Goal: Task Accomplishment & Management: Manage account settings

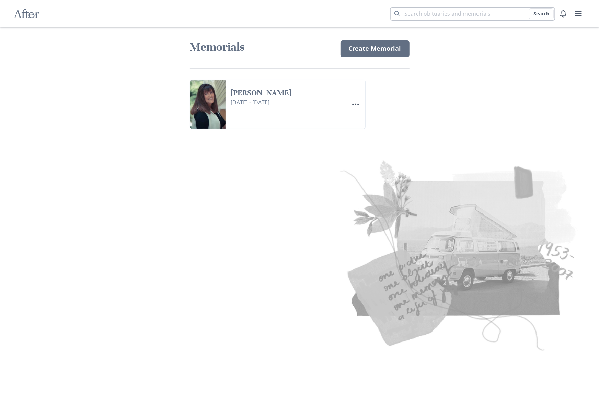
click at [427, 14] on input "Search term" at bounding box center [472, 14] width 165 height 14
click at [357, 105] on icon "Menu" at bounding box center [356, 104] width 8 height 8
click at [373, 136] on link "Settings Edit Settings" at bounding box center [387, 135] width 76 height 12
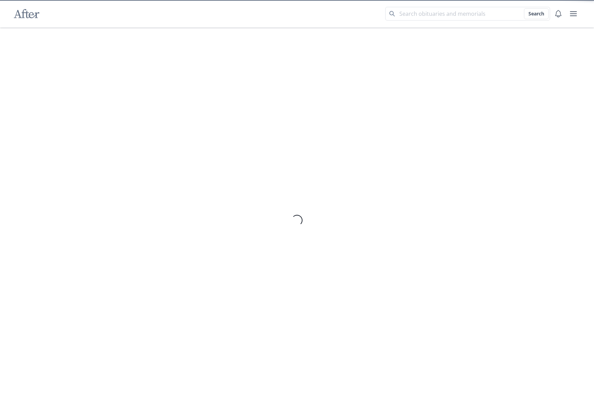
select select "9"
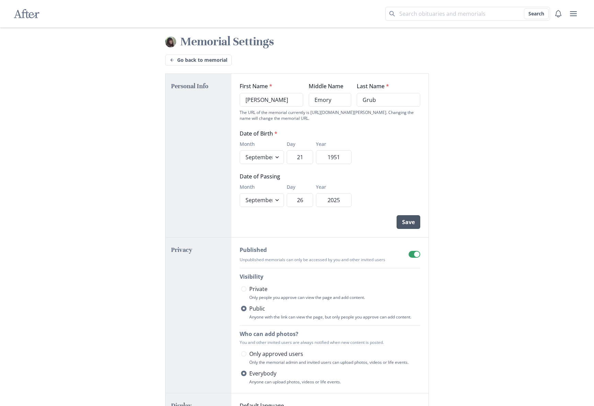
click at [408, 221] on button "Save" at bounding box center [408, 222] width 24 height 14
select select "9"
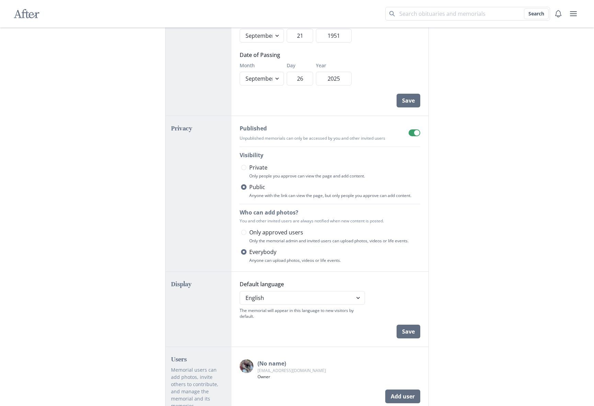
scroll to position [224, 0]
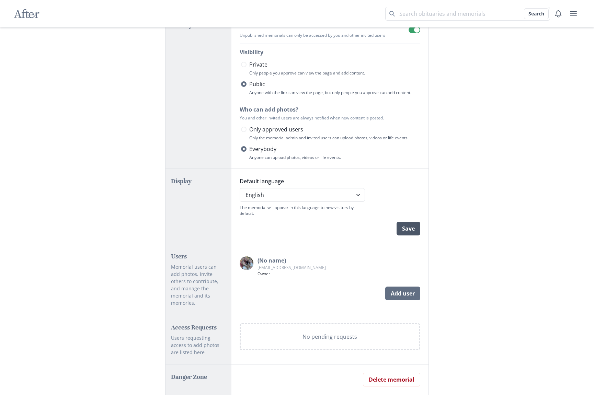
click at [412, 227] on button "Save" at bounding box center [408, 229] width 24 height 14
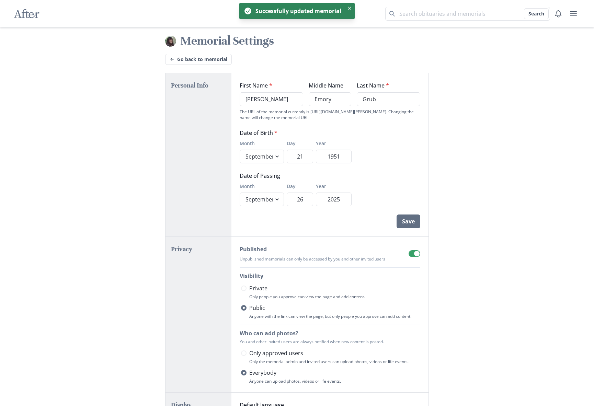
scroll to position [0, 0]
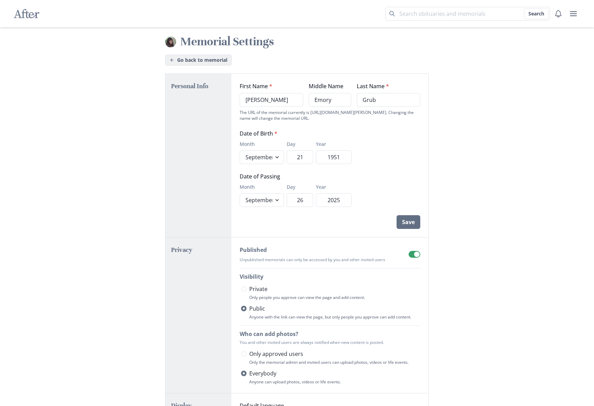
click at [190, 61] on link "Go back to memorial" at bounding box center [198, 60] width 67 height 11
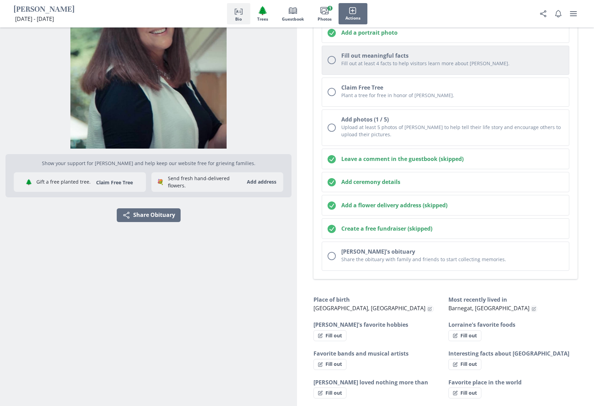
scroll to position [172, 0]
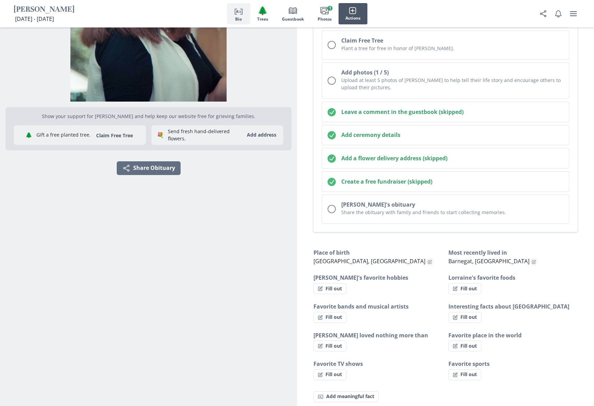
click at [353, 12] on icon "button" at bounding box center [353, 11] width 8 height 8
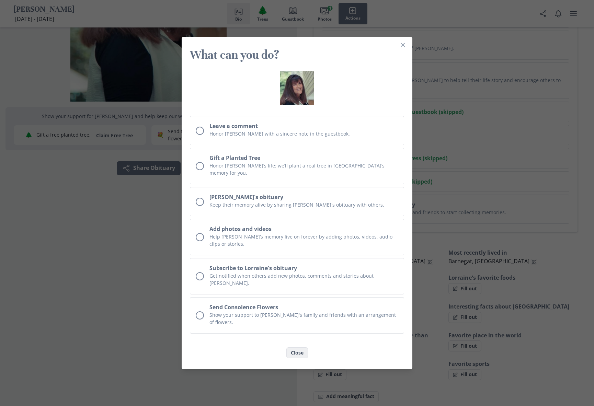
click at [300, 347] on button "Close" at bounding box center [297, 352] width 22 height 11
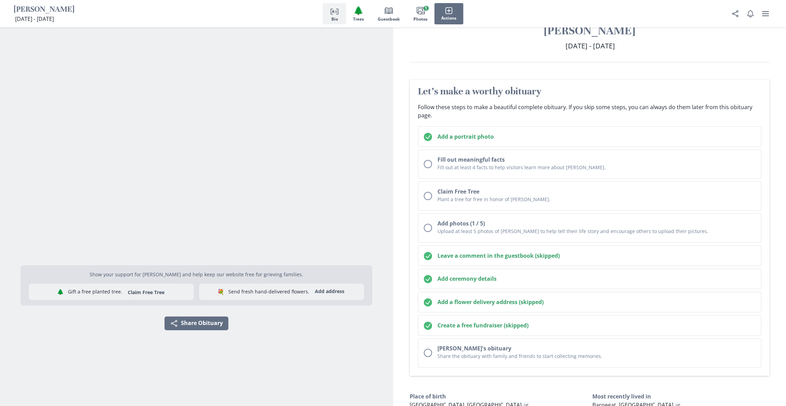
scroll to position [0, 0]
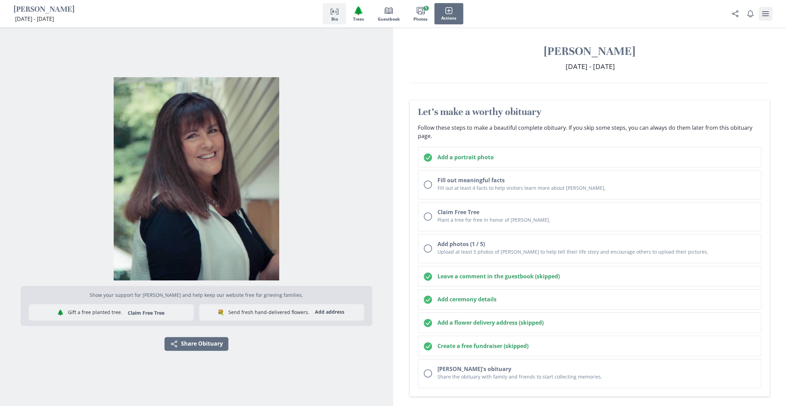
click at [599, 15] on icon "user menu" at bounding box center [765, 14] width 8 height 8
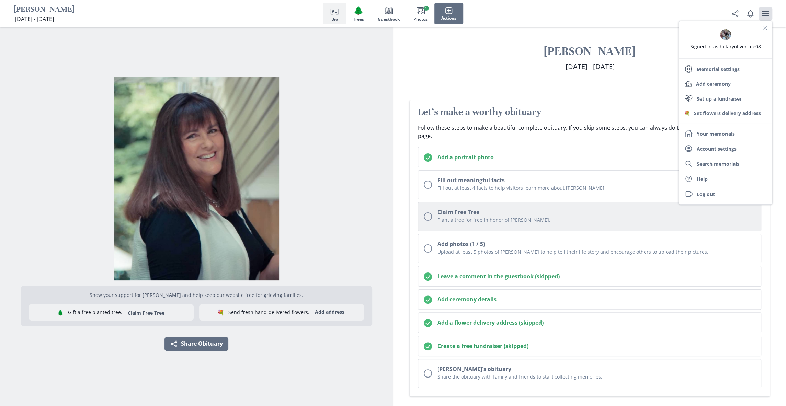
click at [560, 202] on button "Claim Free Tree Plant a tree for free in honor of [PERSON_NAME]." at bounding box center [590, 216] width 344 height 29
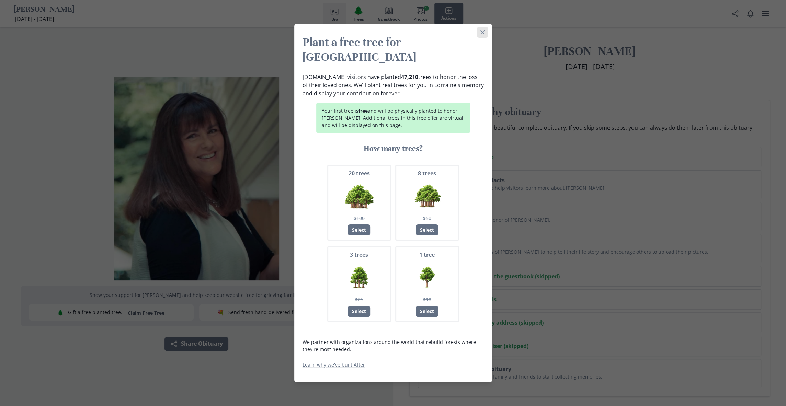
click at [483, 37] on button "Close" at bounding box center [482, 32] width 11 height 11
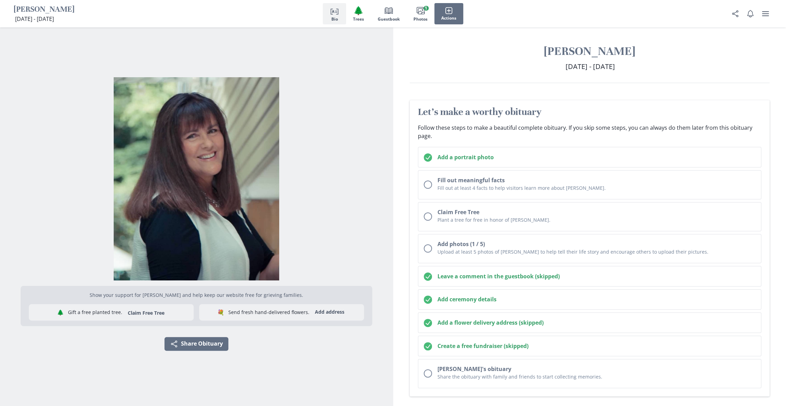
click at [447, 61] on div "[PERSON_NAME] [DATE] - [DATE] [DATE] - [DATE]" at bounding box center [589, 63] width 393 height 39
click at [599, 12] on icon "user menu" at bounding box center [765, 13] width 7 height 5
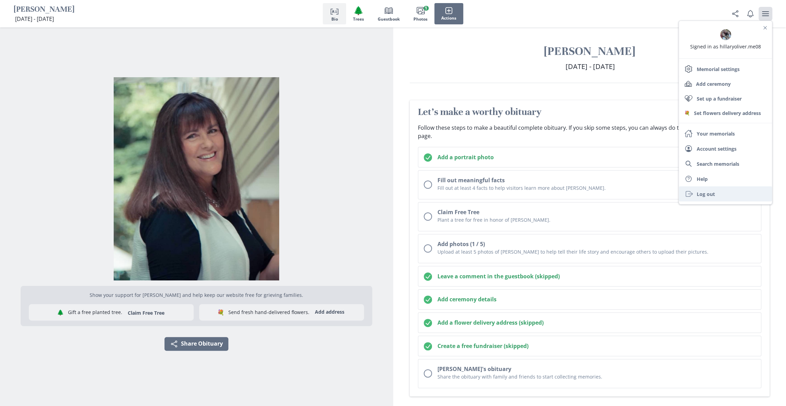
click at [599, 195] on link "Exit Log out" at bounding box center [725, 193] width 93 height 15
